Goal: Information Seeking & Learning: Learn about a topic

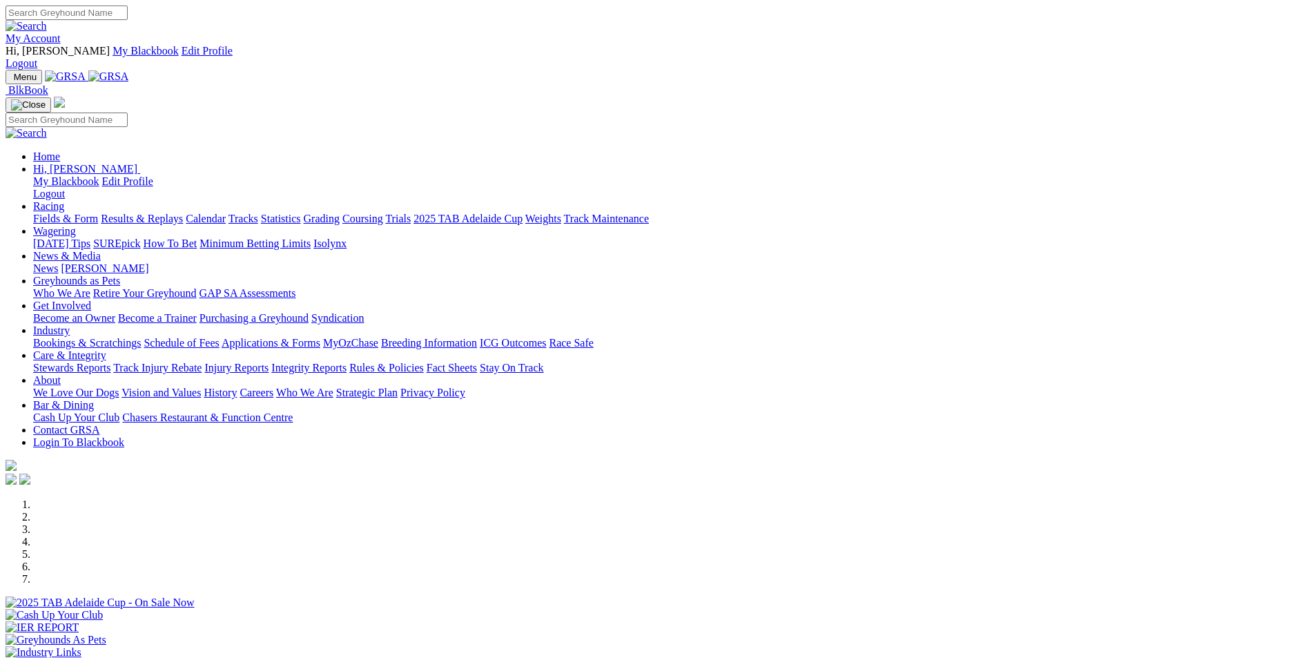
scroll to position [345, 0]
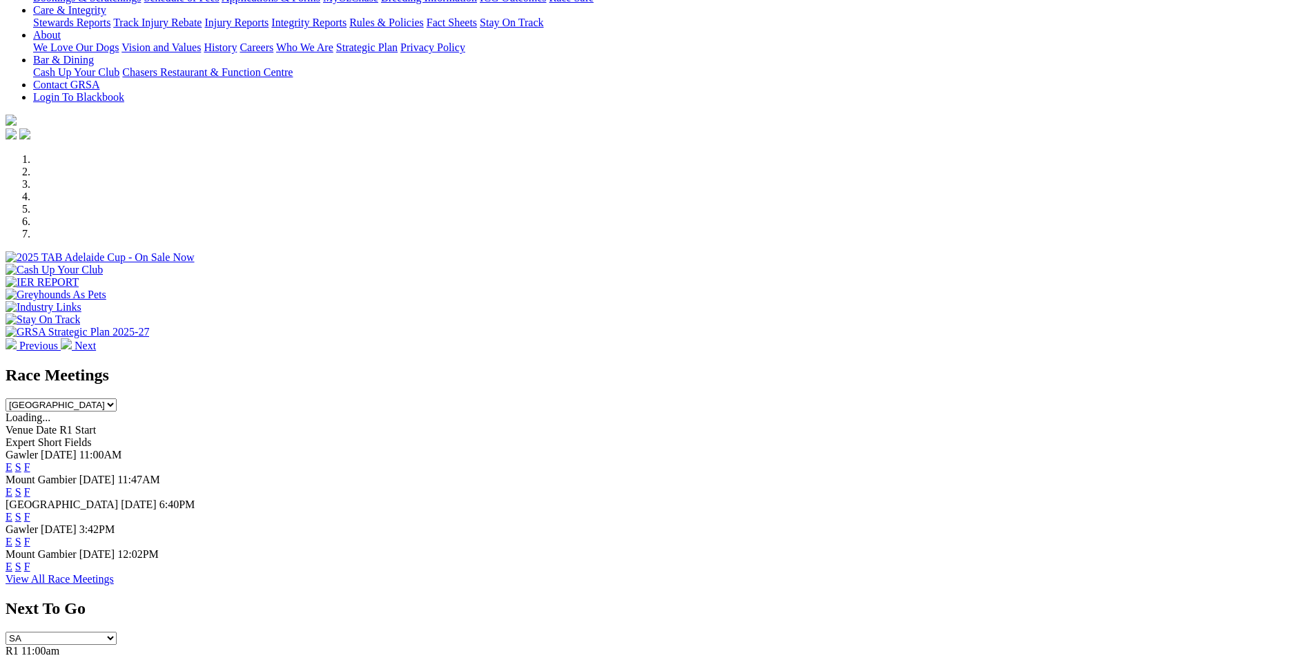
click at [30, 461] on link "F" at bounding box center [27, 467] width 6 height 12
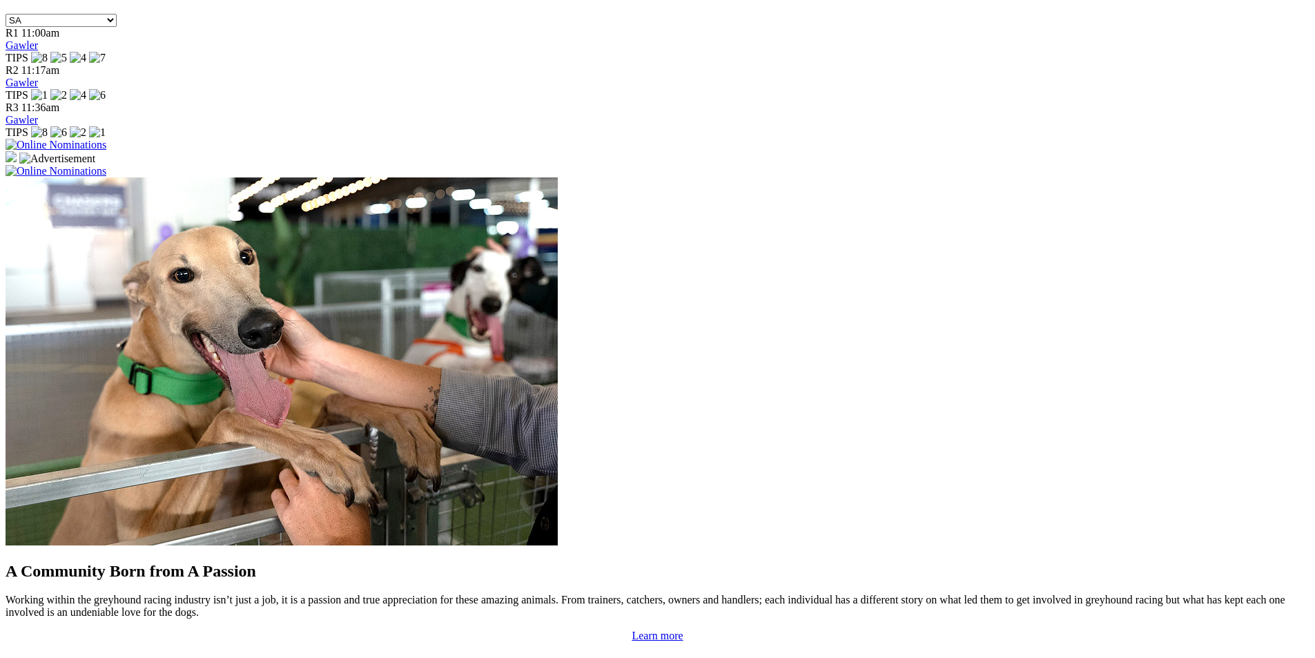
scroll to position [967, 0]
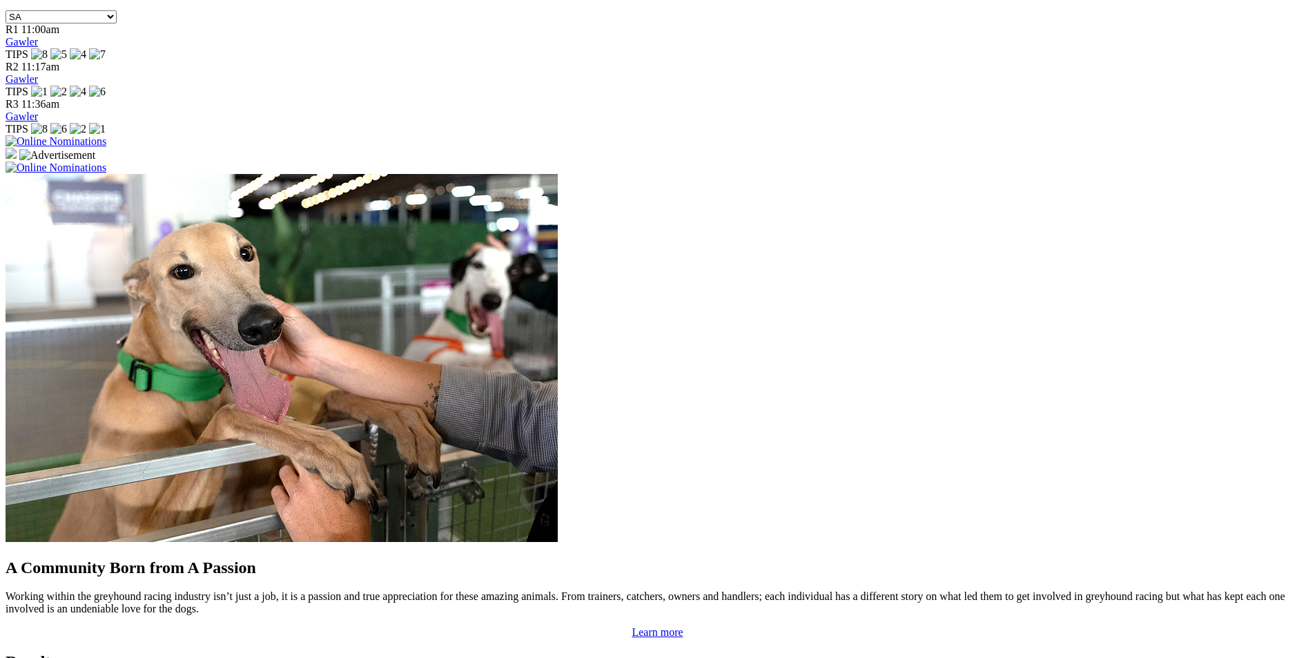
scroll to position [967, 0]
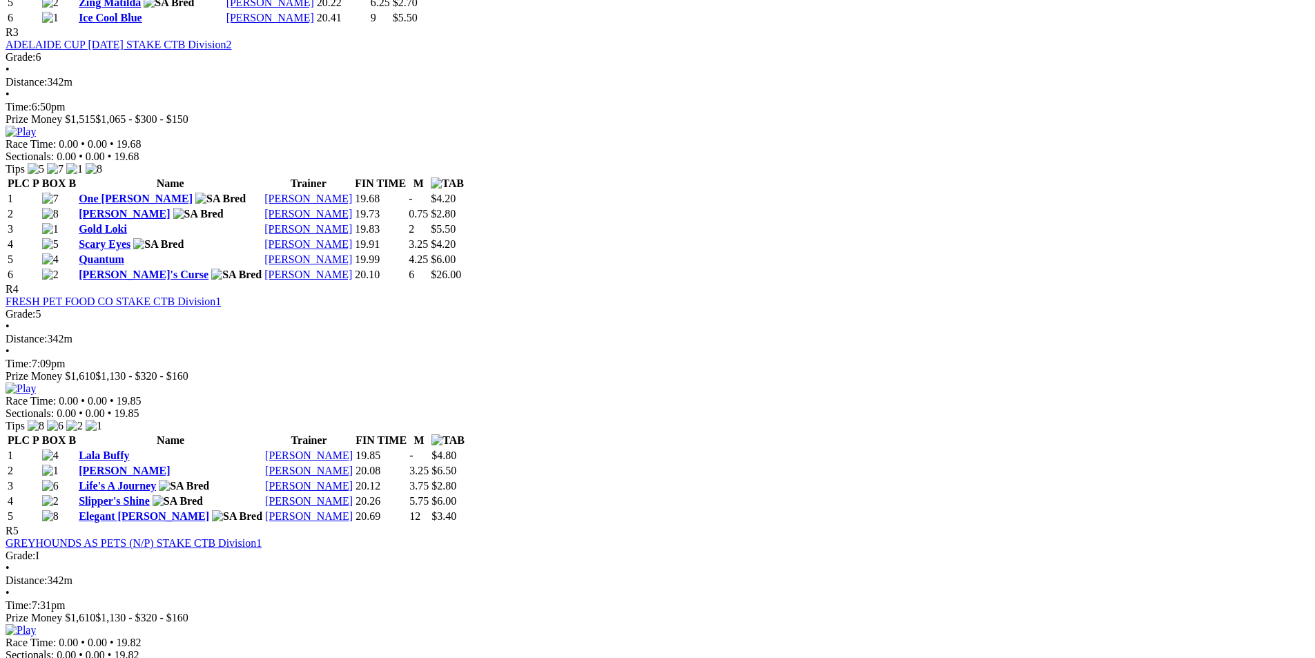
scroll to position [1243, 0]
